Goal: Information Seeking & Learning: Learn about a topic

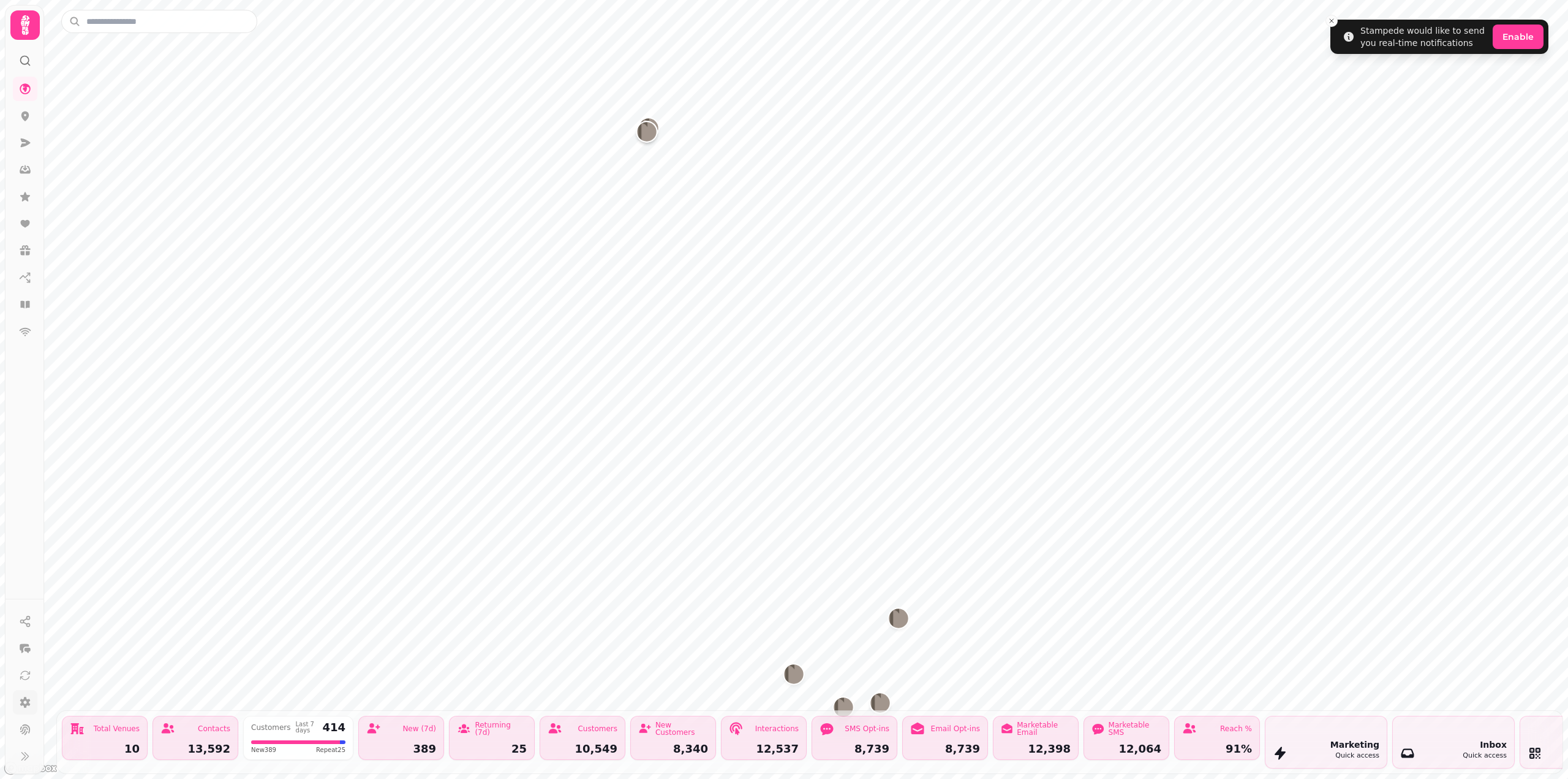
click at [14, 703] on link at bounding box center [25, 702] width 24 height 24
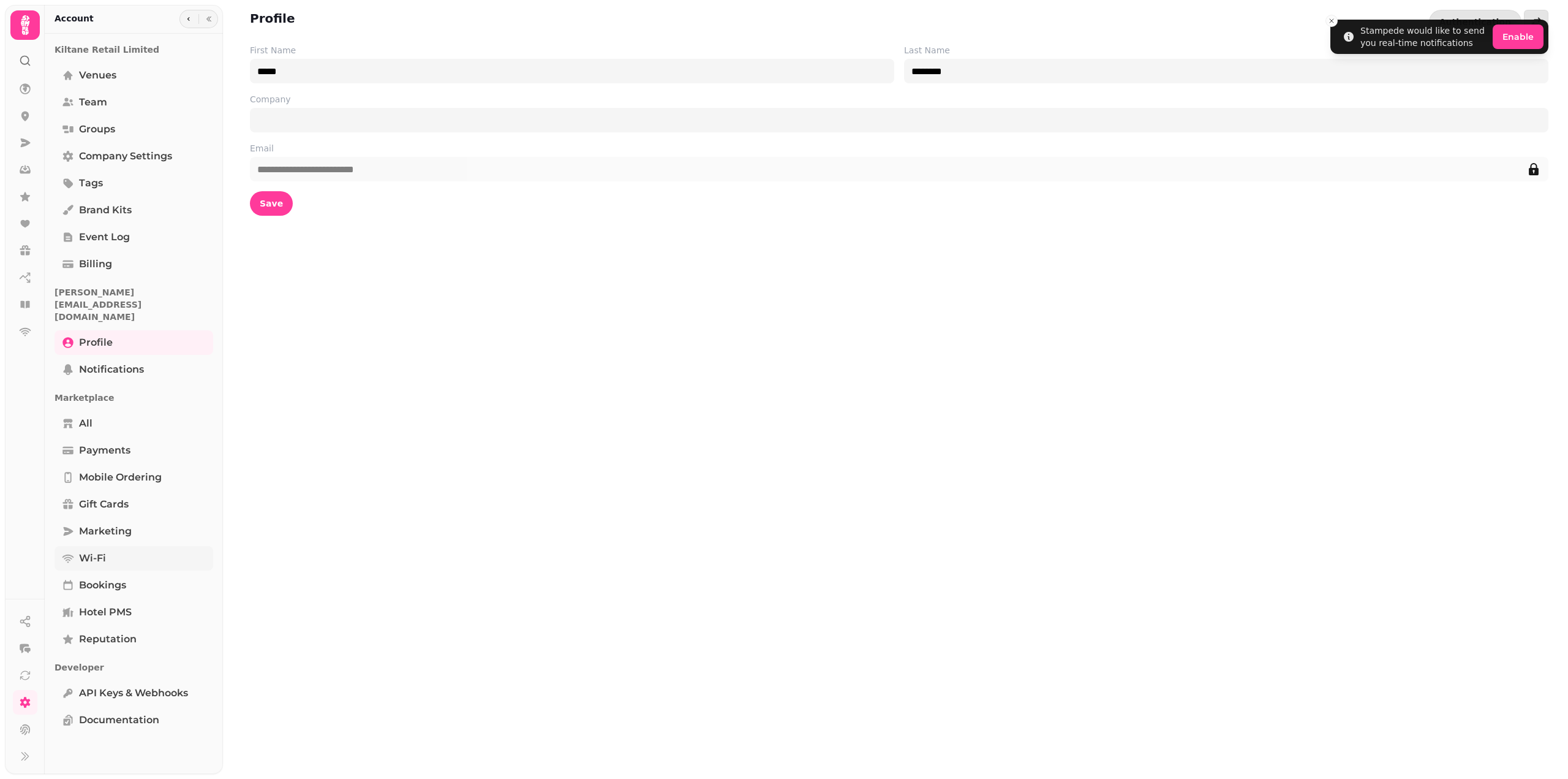
click at [101, 551] on span "Wi-Fi" at bounding box center [92, 558] width 27 height 15
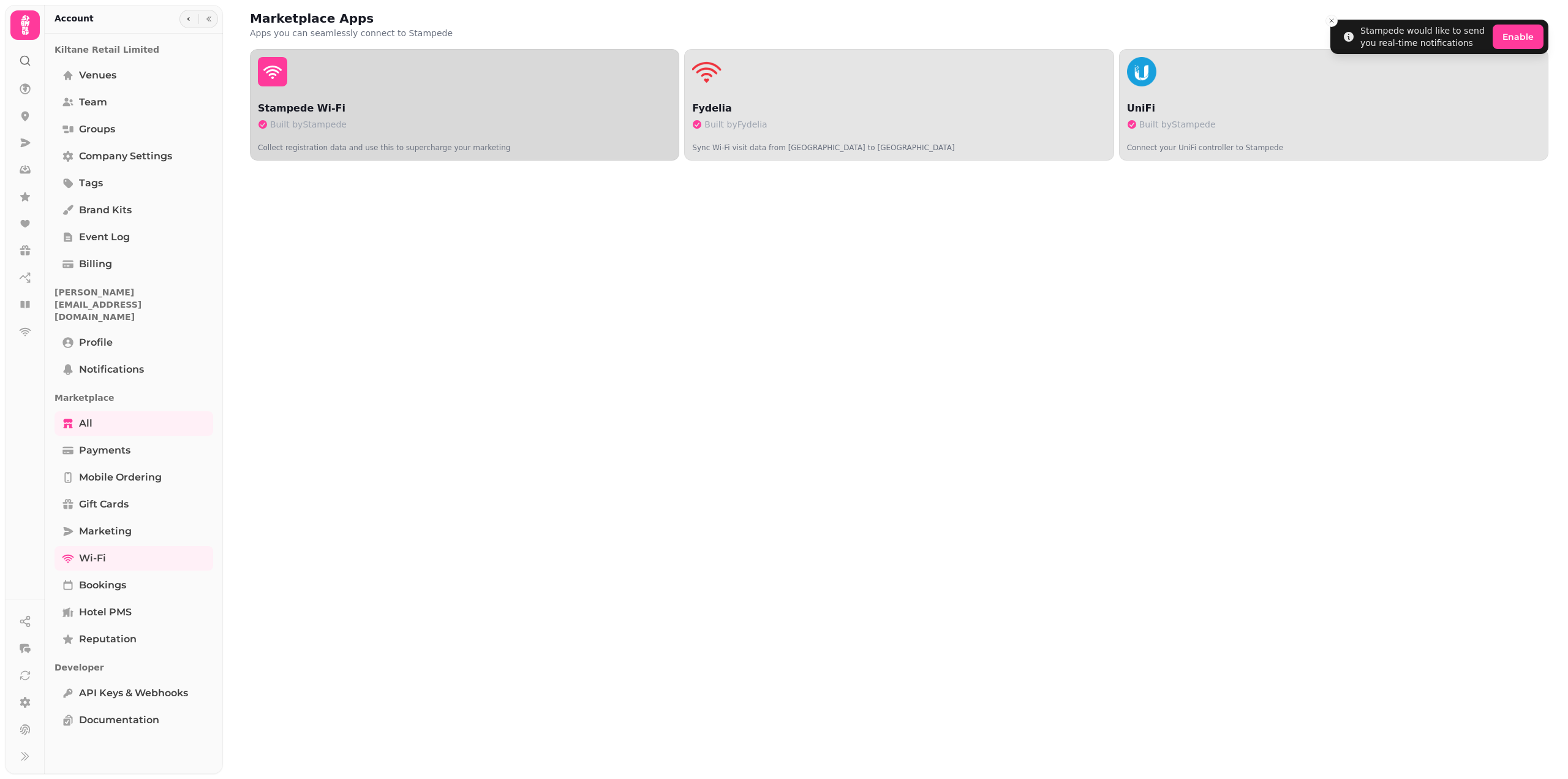
click at [435, 92] on button "Stampede Wi-Fi Built by Stampede Collect registration data and use this to supe…" at bounding box center [464, 105] width 430 height 111
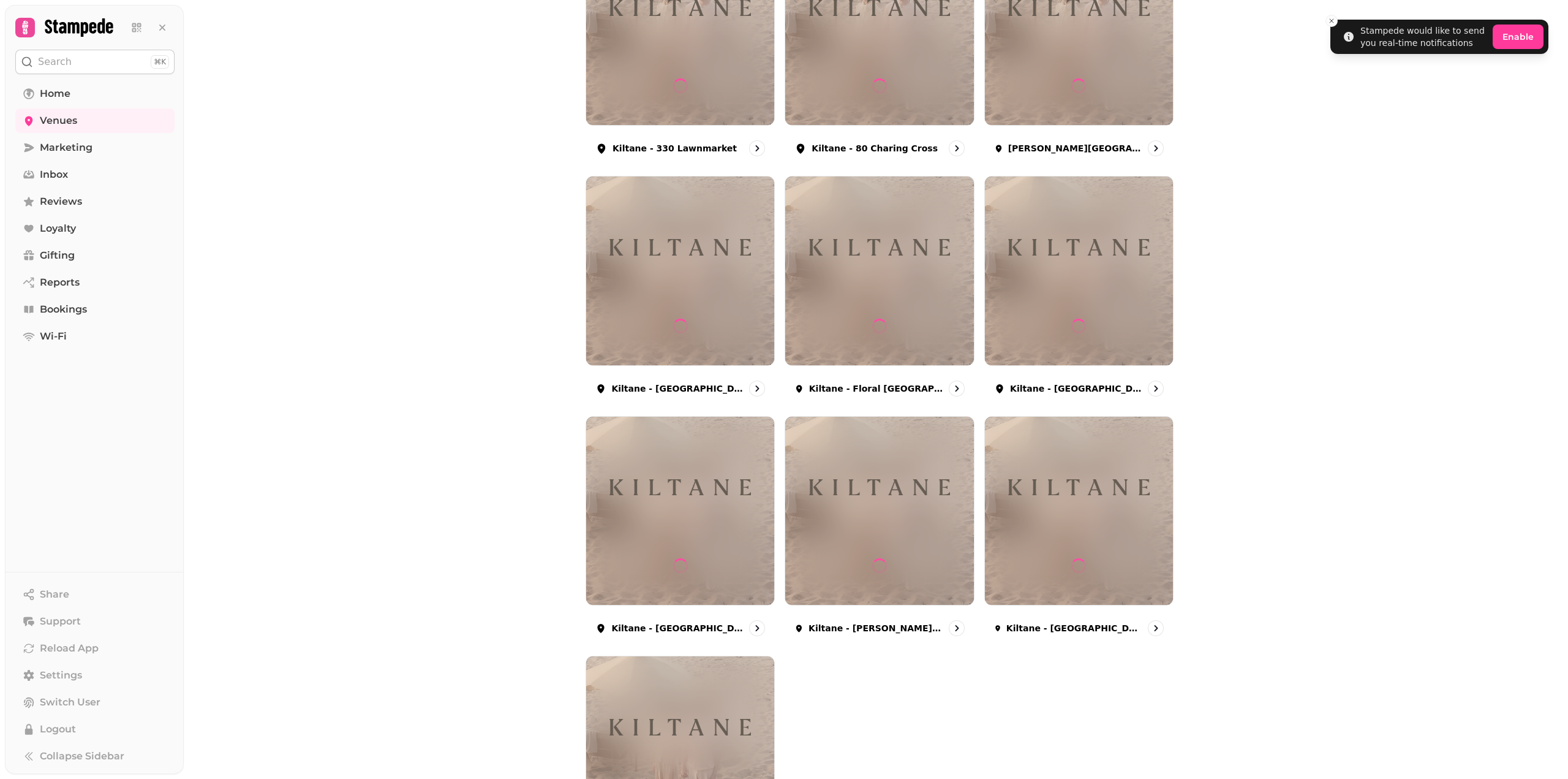
scroll to position [381, 0]
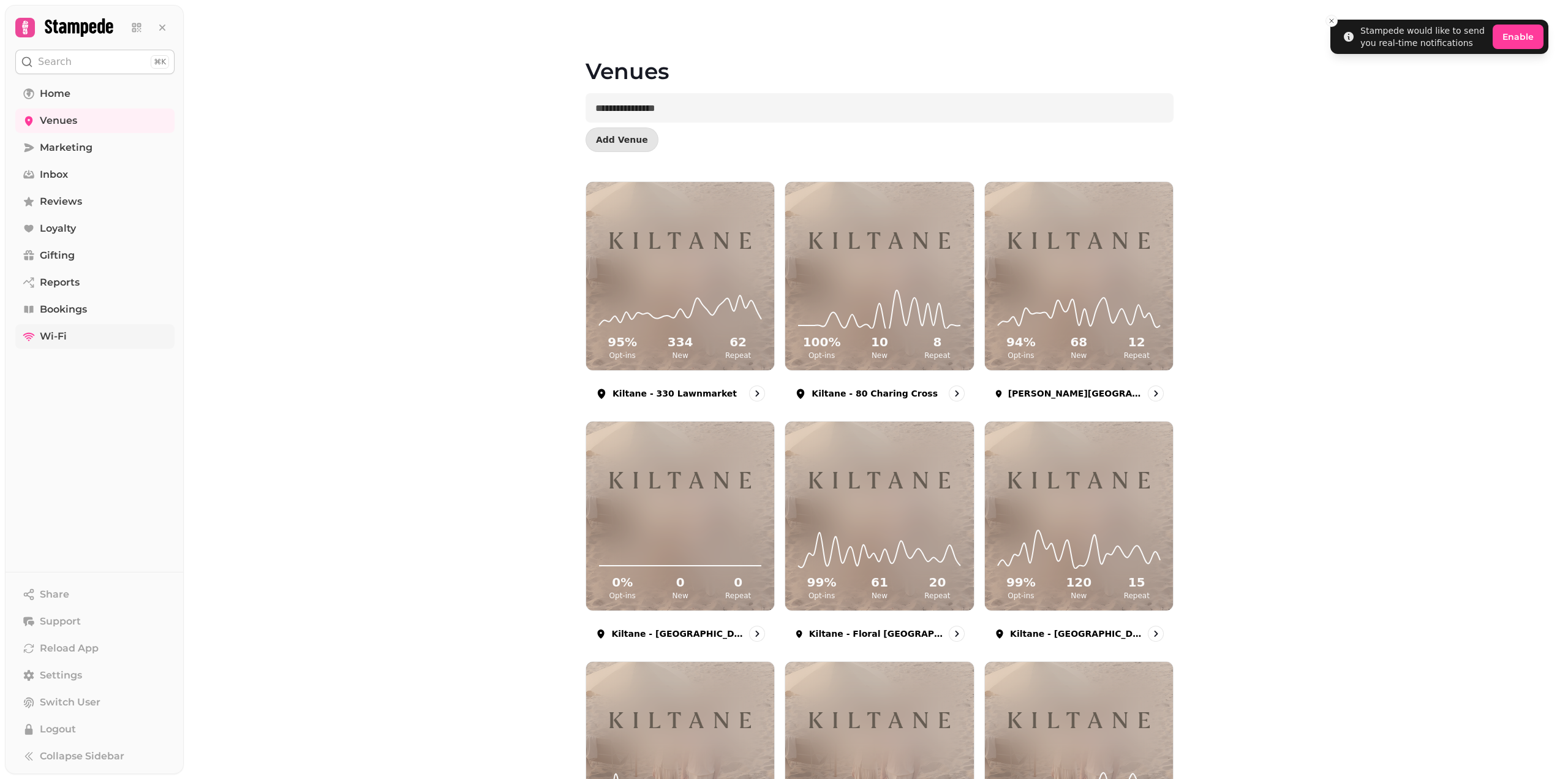
click at [67, 334] on link "Wi-Fi" at bounding box center [95, 336] width 159 height 24
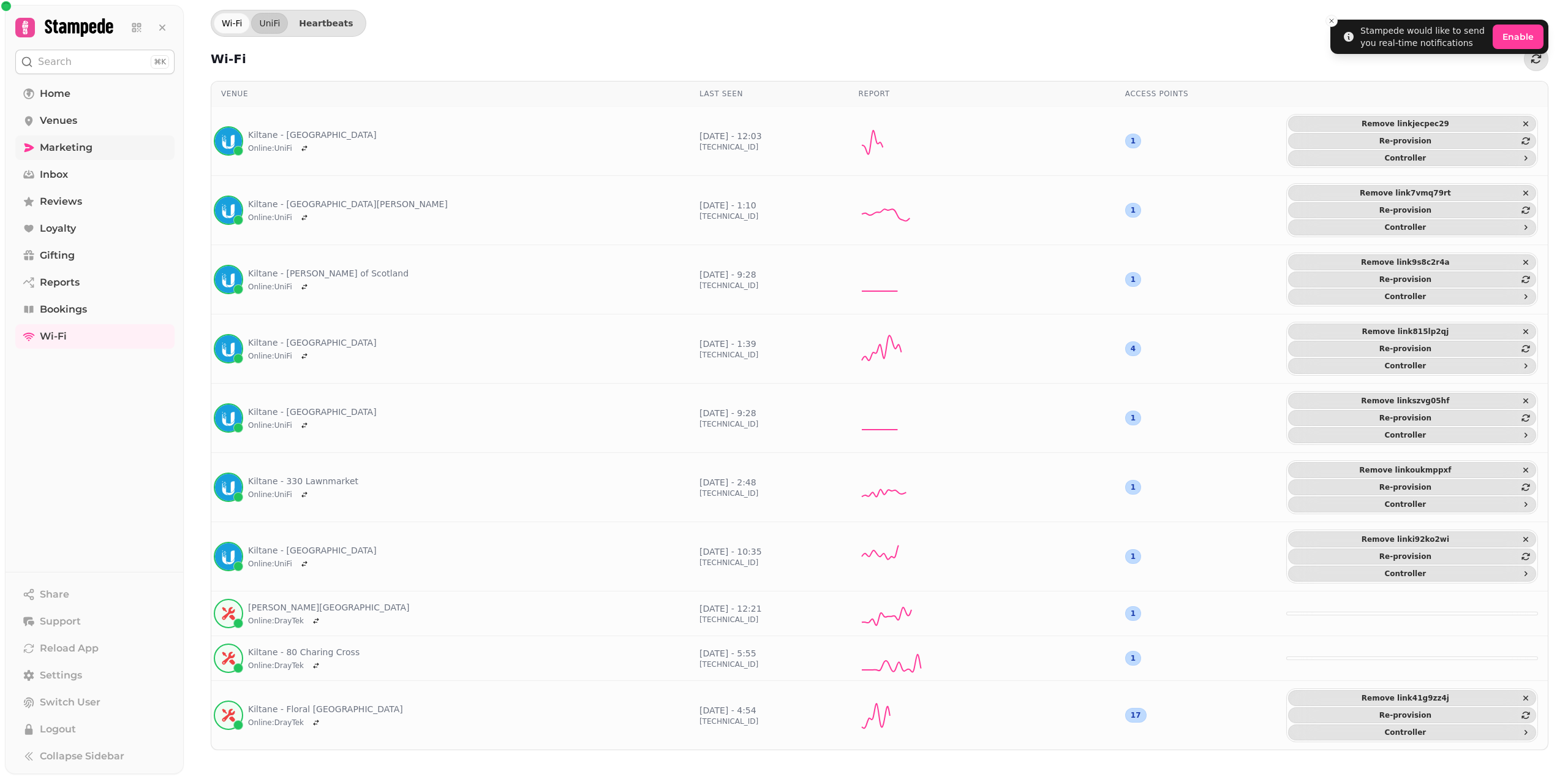
click at [80, 144] on span "Marketing" at bounding box center [66, 147] width 53 height 15
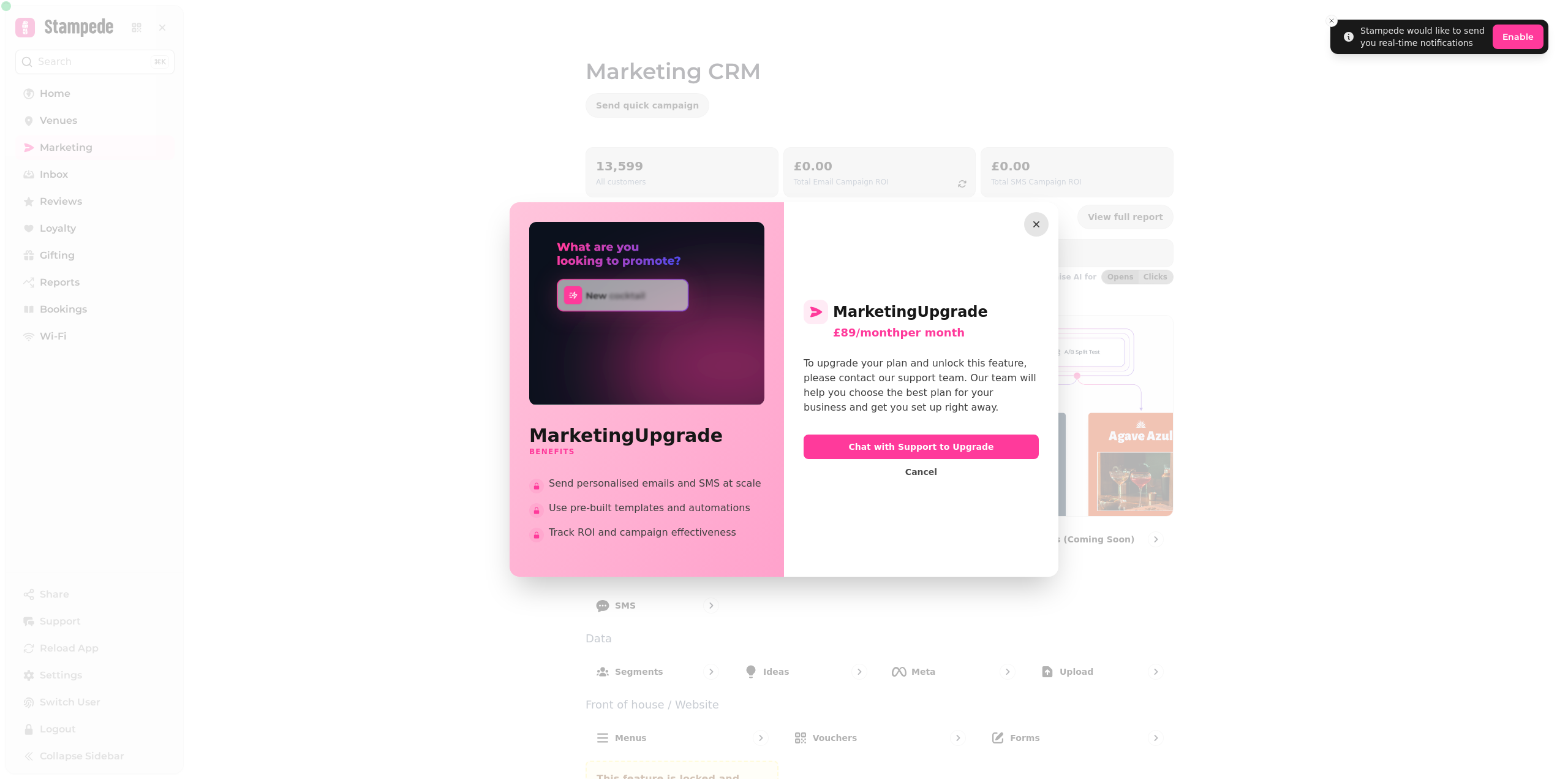
click at [1035, 222] on icon "button" at bounding box center [1036, 224] width 12 height 12
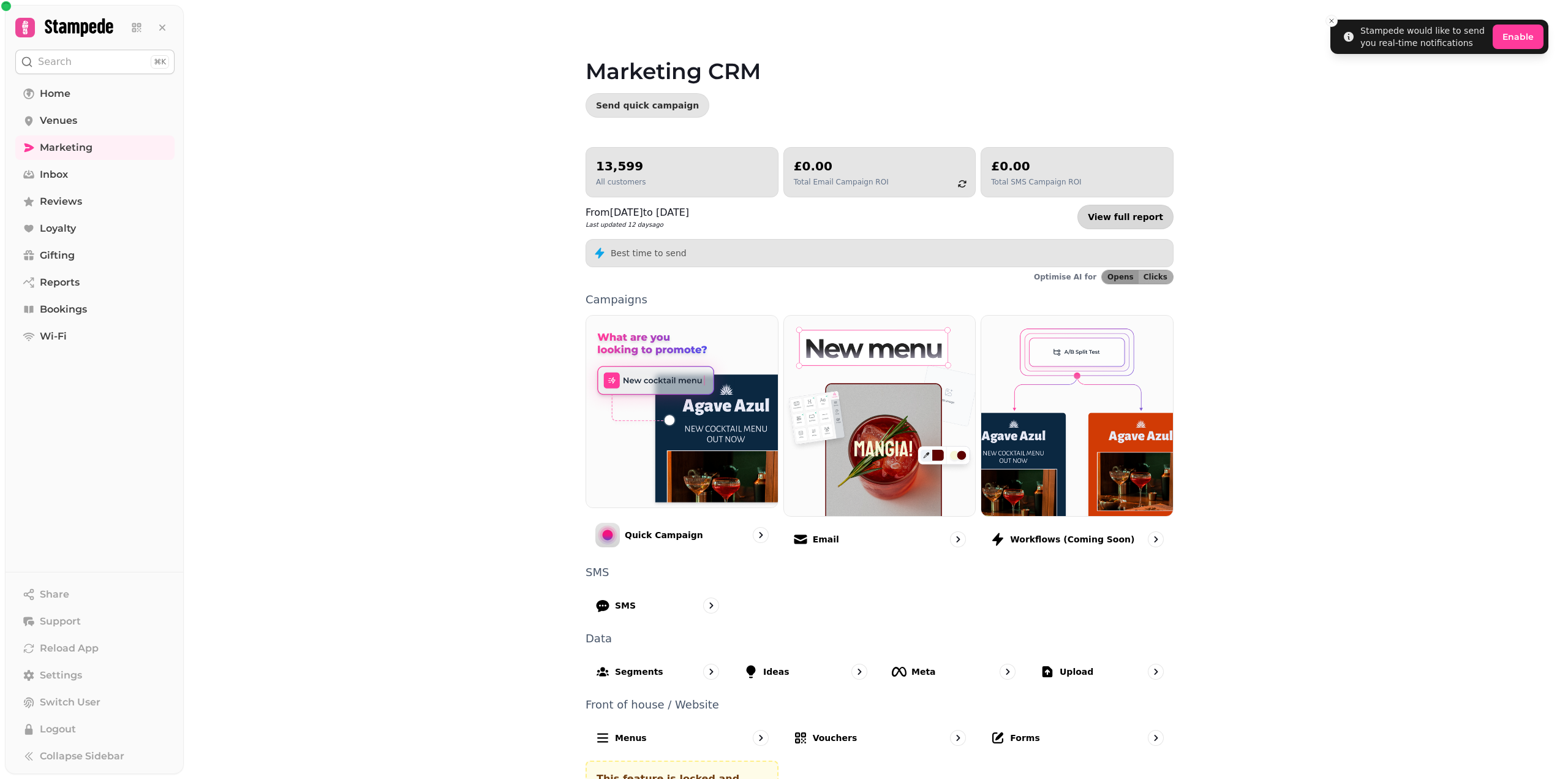
click at [1139, 218] on link "View full report" at bounding box center [1126, 217] width 96 height 24
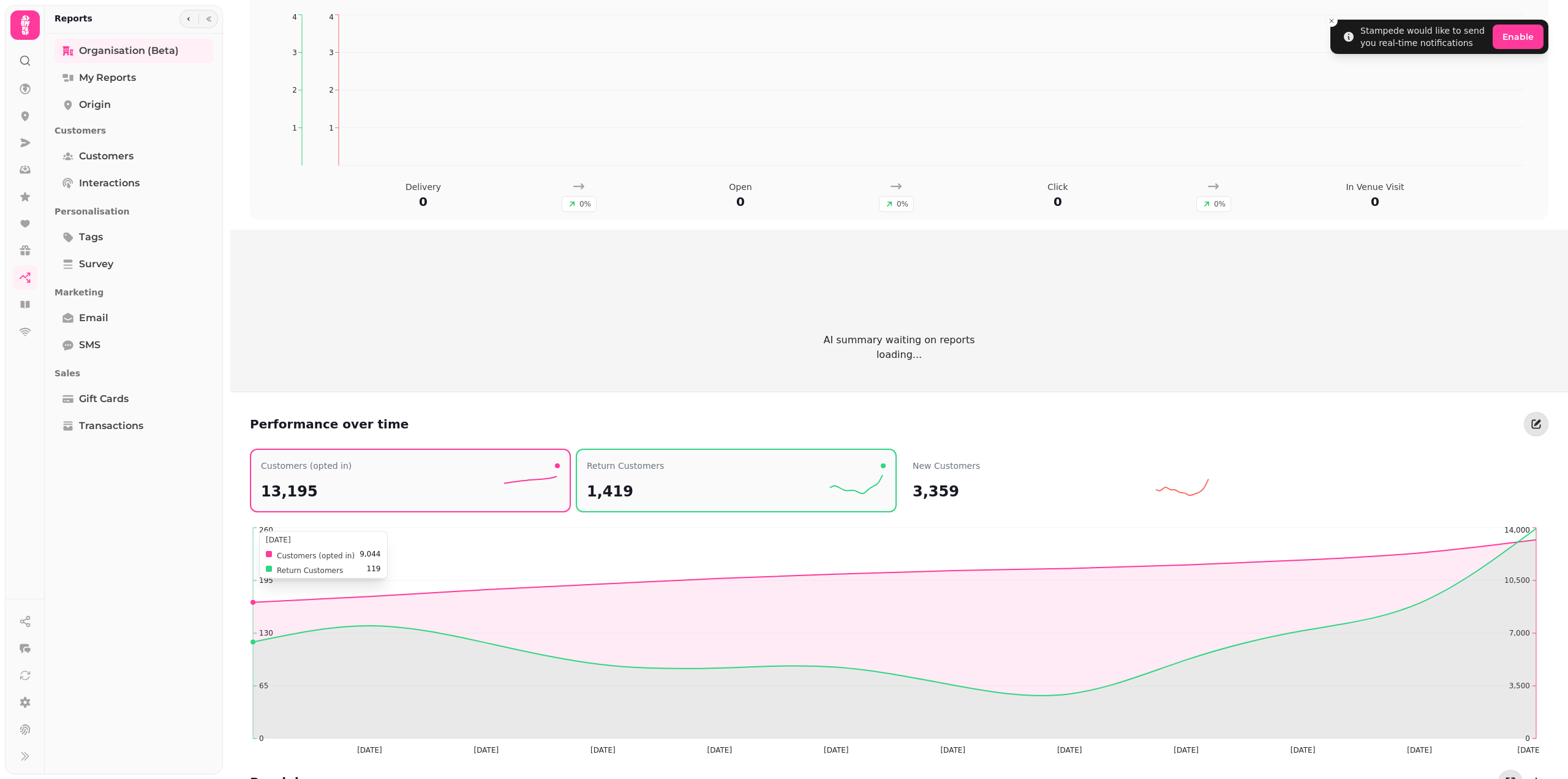
scroll to position [1103, 0]
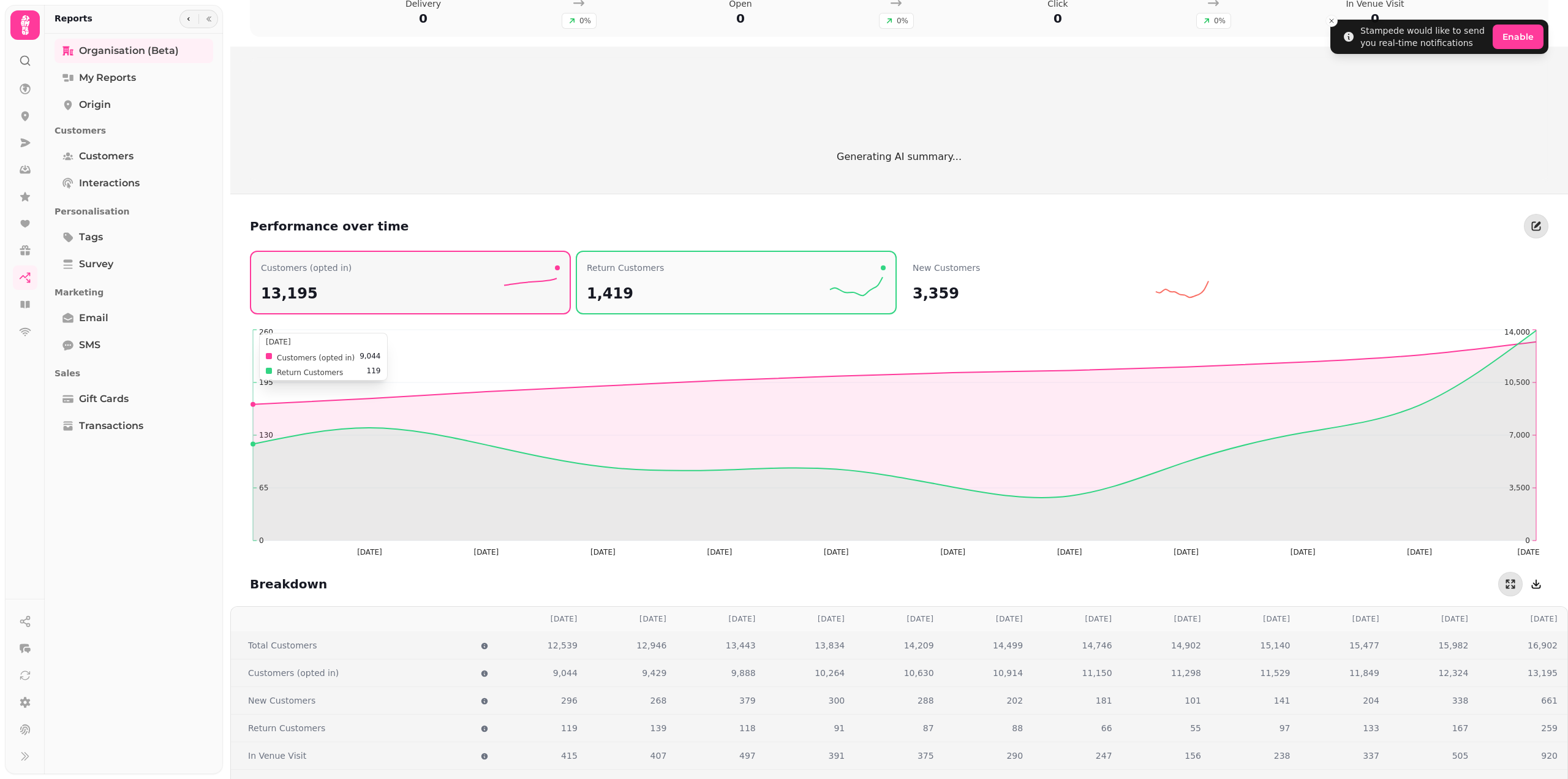
click at [431, 297] on div "13,195" at bounding box center [410, 289] width 299 height 29
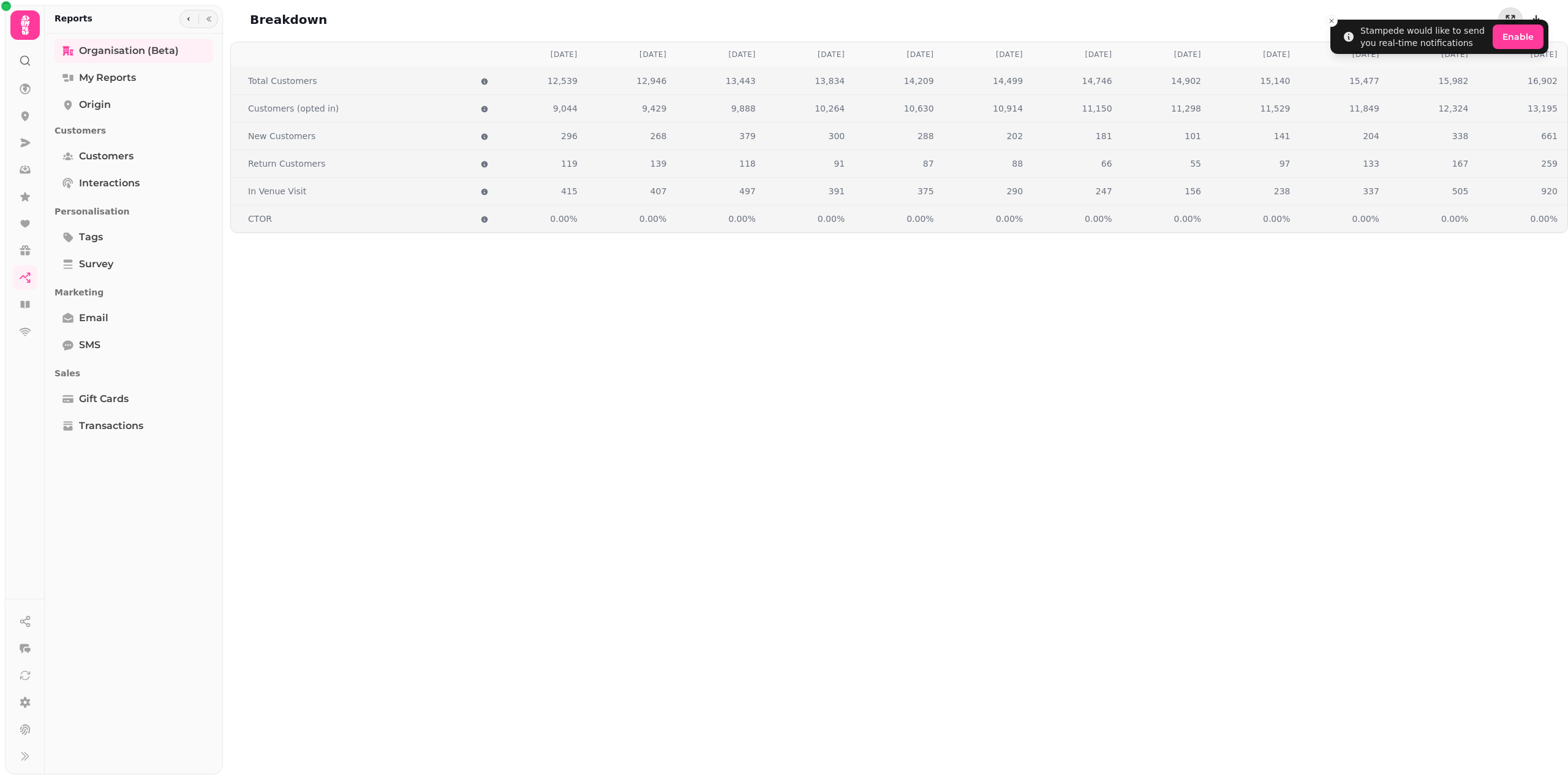
scroll to position [1628, 0]
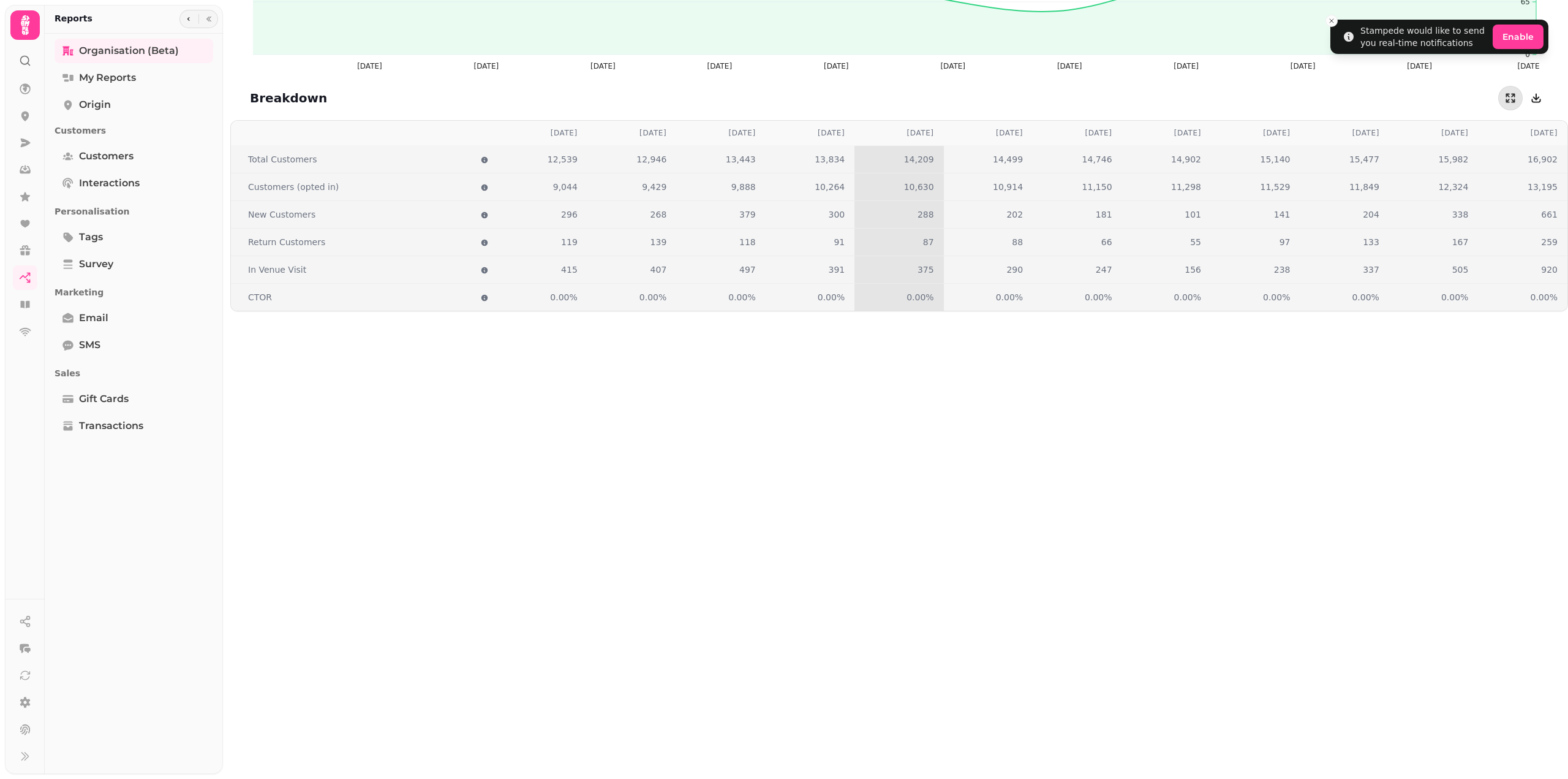
drag, startPoint x: 1474, startPoint y: 425, endPoint x: 1033, endPoint y: 653, distance: 496.5
click at [1474, 425] on div "[DATE] [DATE] [DATE] [DATE] [DATE] [DATE] [DATE] [DATE] [DATE] [DATE] [DATE] [D…" at bounding box center [899, 510] width 1338 height 779
